Goal: Information Seeking & Learning: Learn about a topic

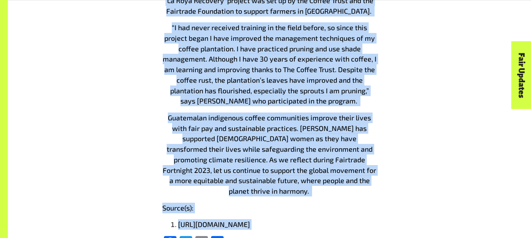
scroll to position [1838, 0]
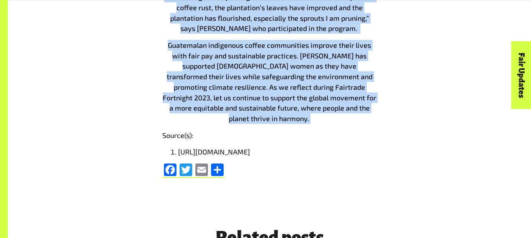
drag, startPoint x: 164, startPoint y: 83, endPoint x: 374, endPoint y: 80, distance: 209.8
copy div "Loremip do Sitametco Adipiscin 4781, el seddoe temporin utl et Doloremag Aliqua…"
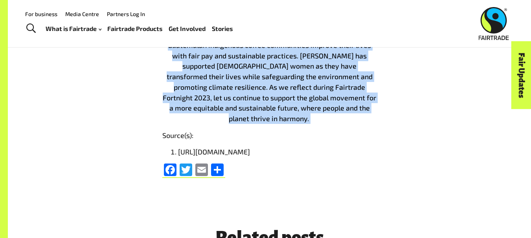
click at [246, 70] on span "Guatemalan indigenous coffee communities improve their lives with fair pay and …" at bounding box center [269, 82] width 213 height 82
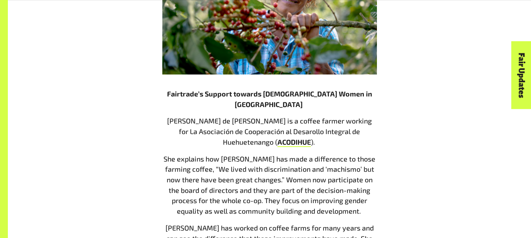
scroll to position [828, 0]
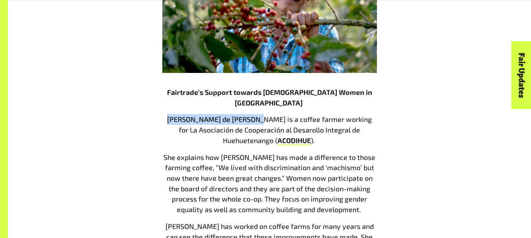
drag, startPoint x: 256, startPoint y: 90, endPoint x: 176, endPoint y: 86, distance: 81.0
click at [176, 115] on span "[PERSON_NAME] de [PERSON_NAME] is a coffee farmer working for La Asociación de …" at bounding box center [269, 129] width 205 height 29
copy span "[PERSON_NAME] de [PERSON_NAME]"
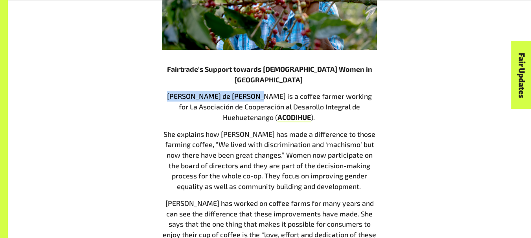
scroll to position [851, 0]
click at [321, 147] on span "She explains how [PERSON_NAME] has made a difference to those farming coffee, “…" at bounding box center [269, 160] width 212 height 61
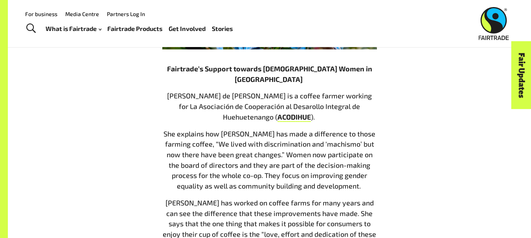
click at [205, 129] on p "She explains how [PERSON_NAME] has made a difference to those farming coffee, “…" at bounding box center [269, 160] width 214 height 63
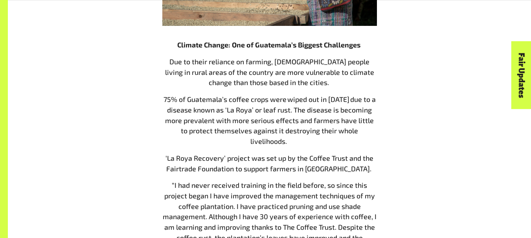
scroll to position [1629, 0]
